Goal: Find specific page/section: Find specific page/section

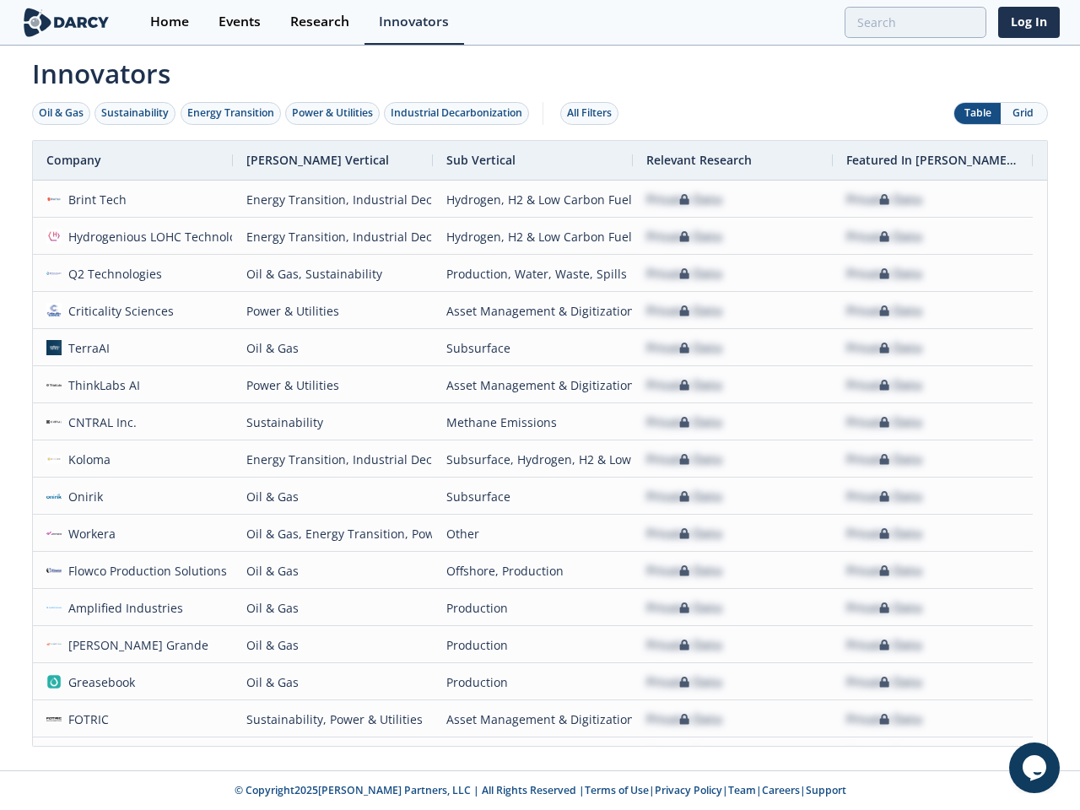
click at [62, 113] on div "Oil & Gas" at bounding box center [61, 112] width 45 height 15
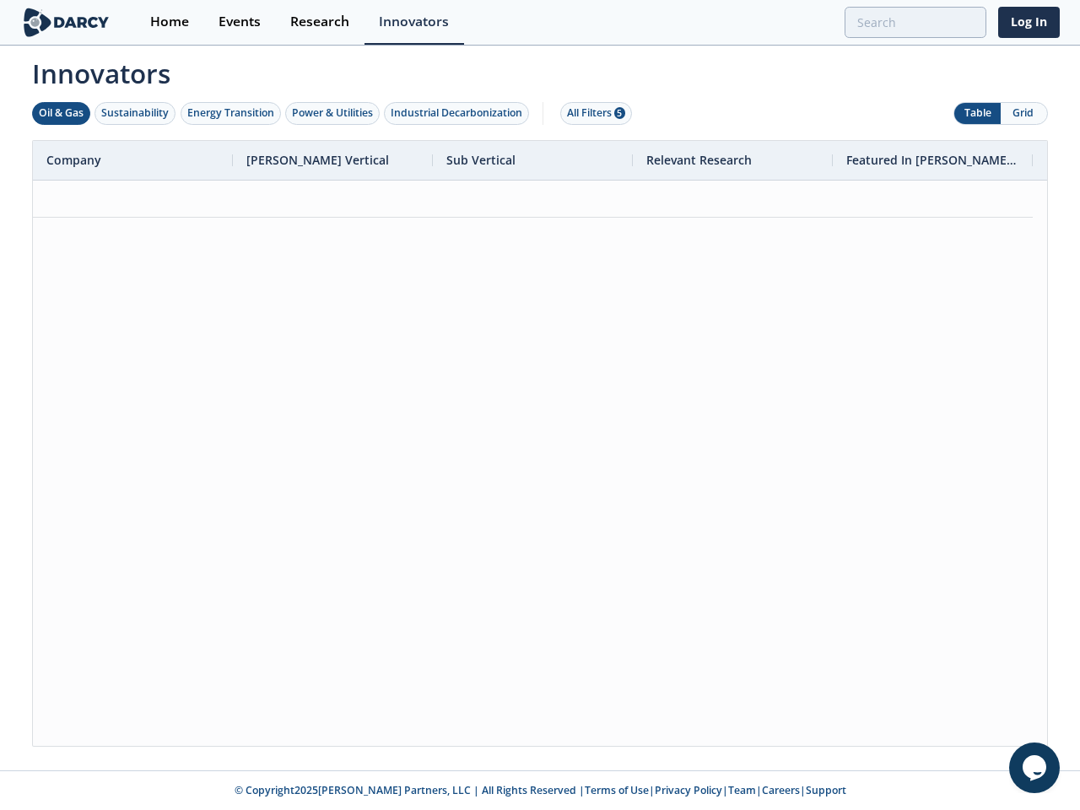
click at [136, 113] on div "Sustainability" at bounding box center [135, 112] width 68 height 15
click at [231, 113] on div "Energy Transition" at bounding box center [230, 112] width 87 height 15
click at [334, 113] on div "Power & Utilities" at bounding box center [332, 112] width 81 height 15
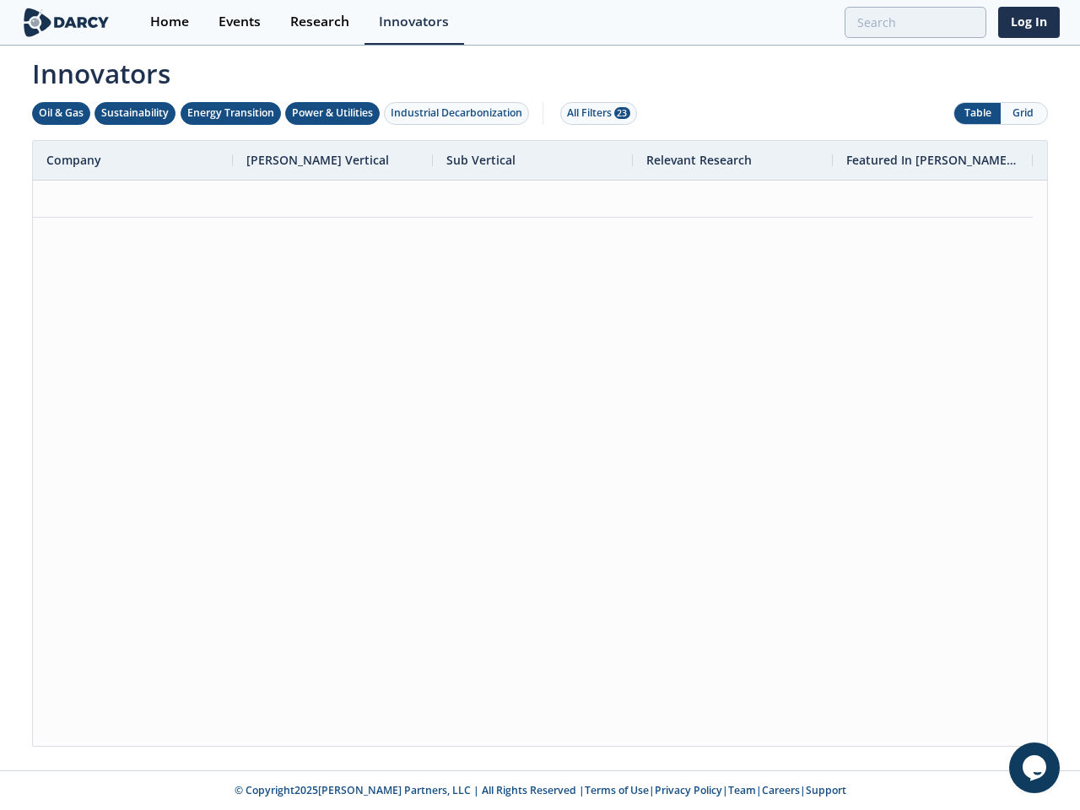
click at [460, 113] on div "Industrial Decarbonization" at bounding box center [457, 112] width 132 height 15
click at [594, 113] on div "All Filters 28" at bounding box center [598, 112] width 63 height 15
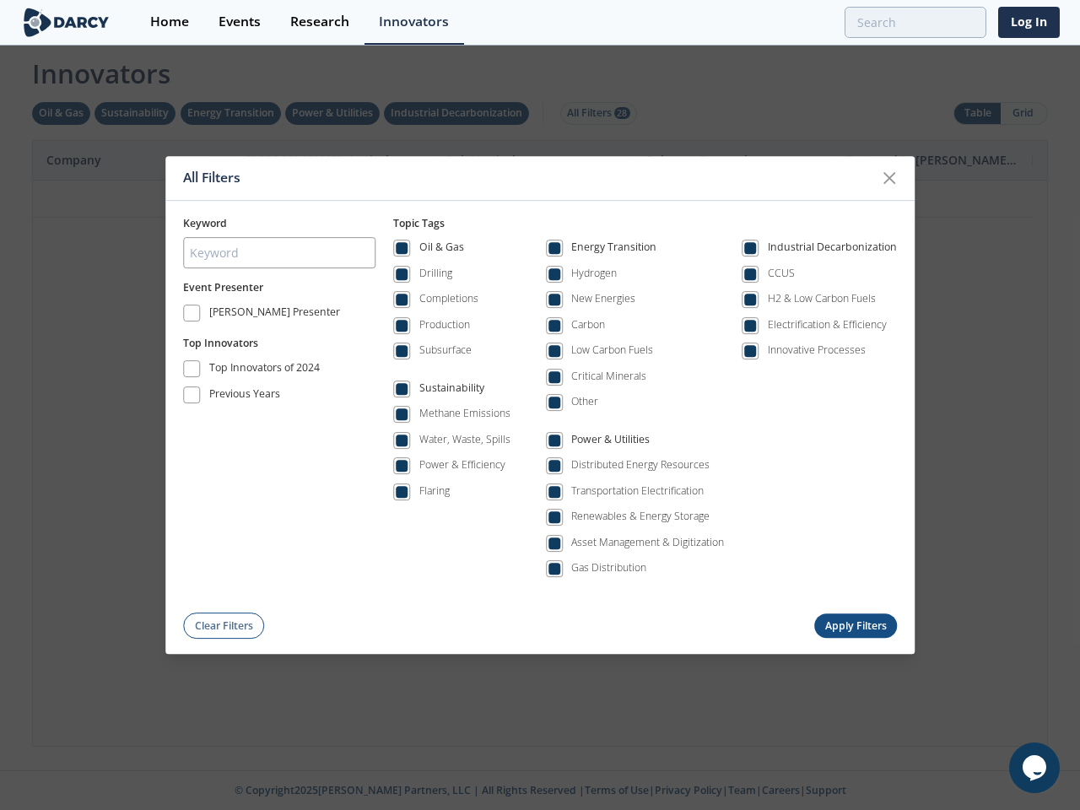
click at [977, 113] on div "All Filters Keyword Event Presenter [PERSON_NAME] Presenter Top Innovators Top …" at bounding box center [540, 405] width 1080 height 810
